Goal: Task Accomplishment & Management: Manage account settings

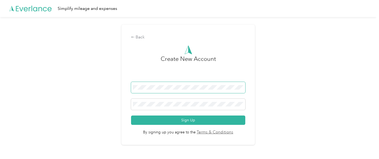
click at [184, 90] on span at bounding box center [188, 87] width 114 height 11
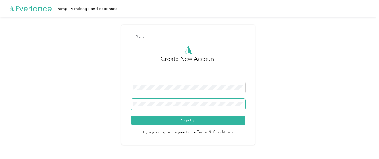
click at [187, 108] on span at bounding box center [188, 104] width 114 height 11
click at [182, 101] on span at bounding box center [188, 104] width 114 height 11
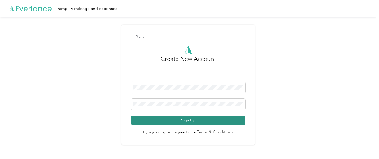
click at [177, 120] on button "Sign Up" at bounding box center [188, 119] width 114 height 9
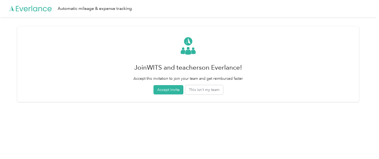
click at [164, 87] on button "Accept invite" at bounding box center [168, 89] width 30 height 9
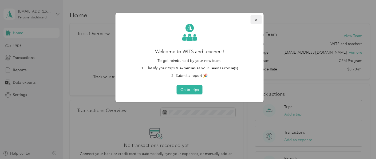
click at [255, 20] on icon "button" at bounding box center [256, 20] width 4 height 4
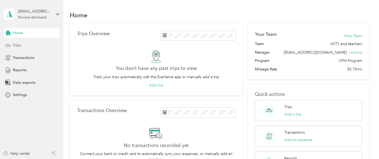
click at [24, 45] on div "Trips" at bounding box center [31, 46] width 56 height 10
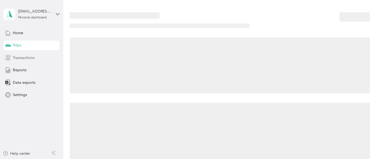
click at [30, 57] on span "Transactions" at bounding box center [24, 58] width 22 height 6
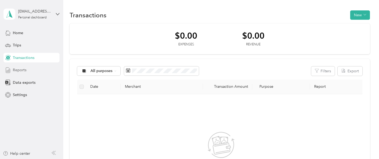
click at [18, 72] on span "Reports" at bounding box center [20, 70] width 14 height 6
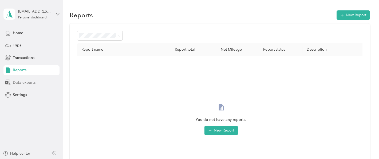
click at [22, 83] on span "Data exports" at bounding box center [24, 83] width 23 height 6
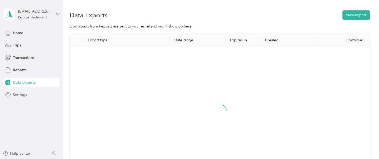
click at [28, 92] on div "Settings" at bounding box center [31, 95] width 56 height 10
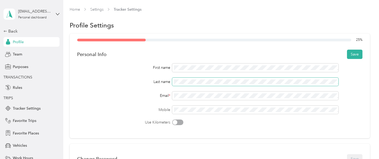
click at [193, 78] on span at bounding box center [255, 82] width 166 height 9
click at [362, 57] on button "Save" at bounding box center [354, 54] width 15 height 9
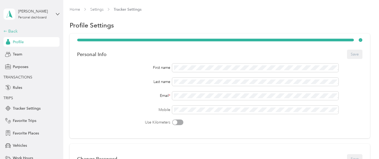
click at [11, 31] on div "Back" at bounding box center [29, 31] width 53 height 6
